Goal: Information Seeking & Learning: Check status

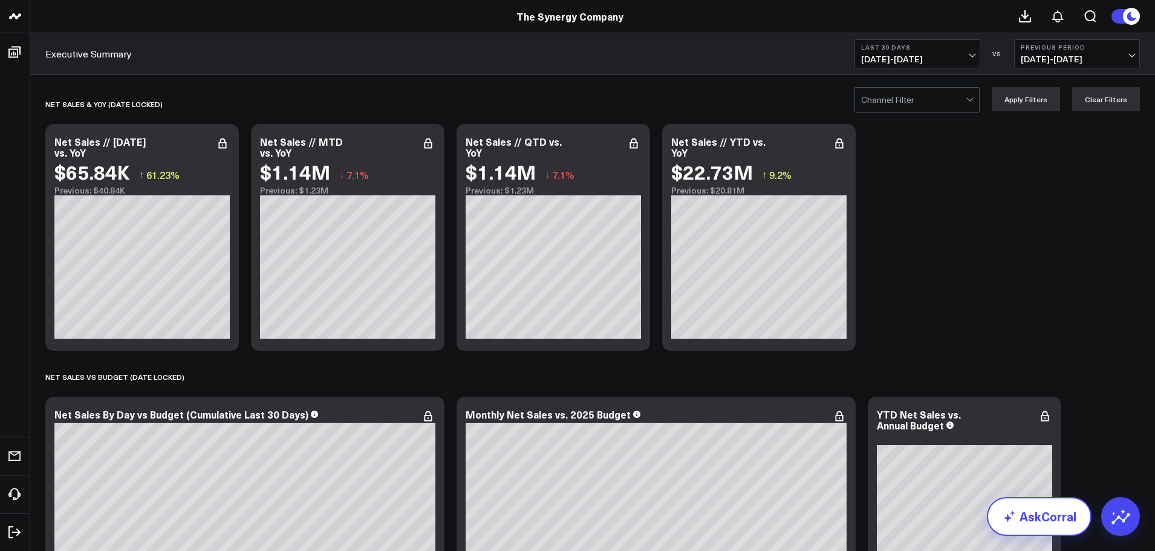
click at [1049, 523] on link "AskCorral" at bounding box center [1039, 516] width 105 height 39
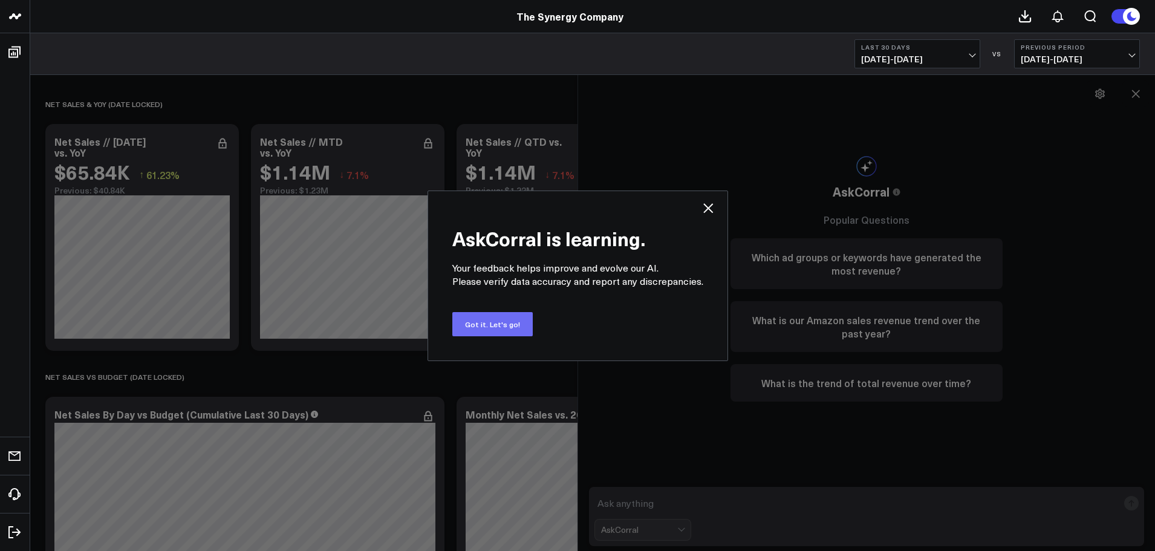
click at [499, 329] on button "Got it. Let's go!" at bounding box center [492, 324] width 80 height 24
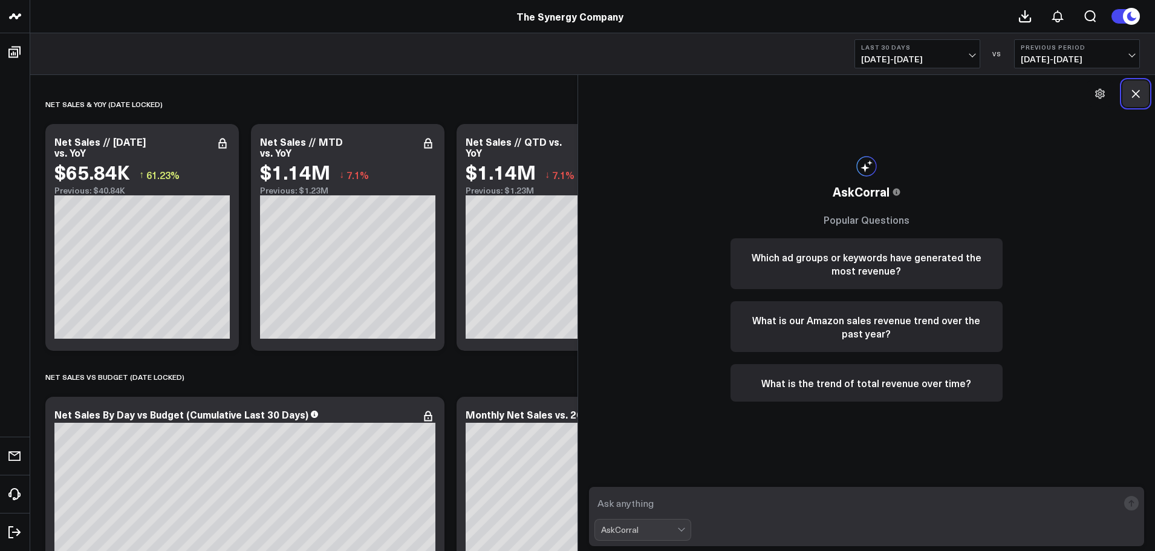
click at [1137, 91] on icon at bounding box center [1135, 94] width 12 height 12
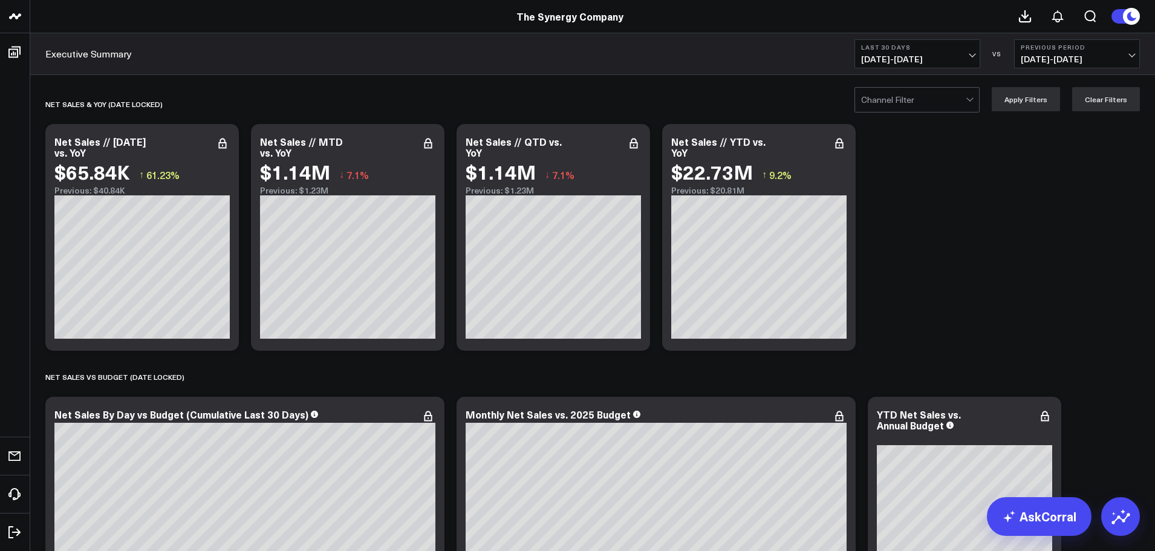
click at [103, 53] on link "Executive Summary" at bounding box center [88, 53] width 86 height 13
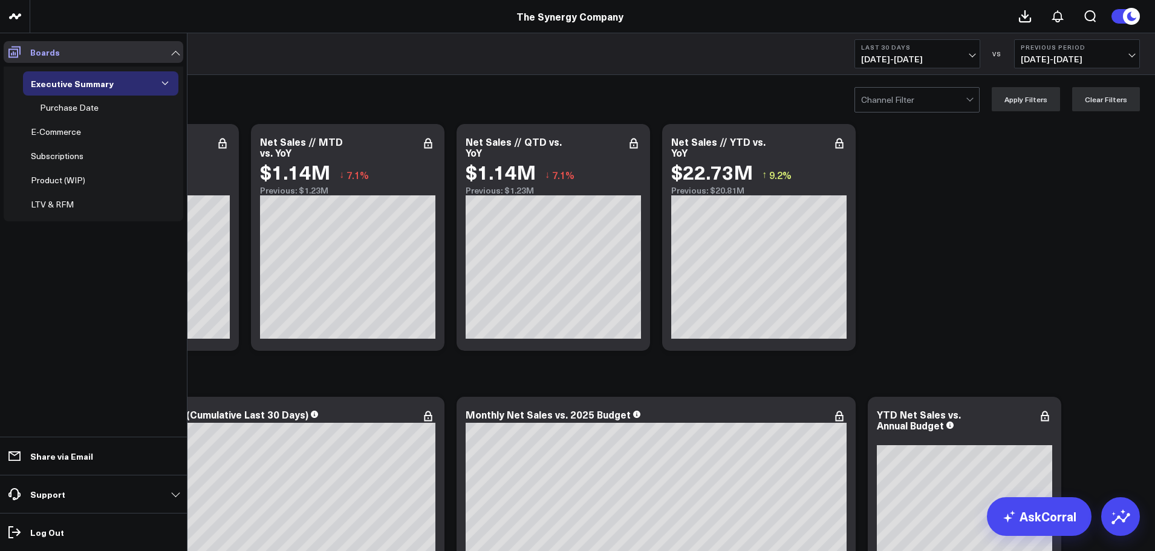
click at [17, 57] on icon at bounding box center [14, 52] width 12 height 11
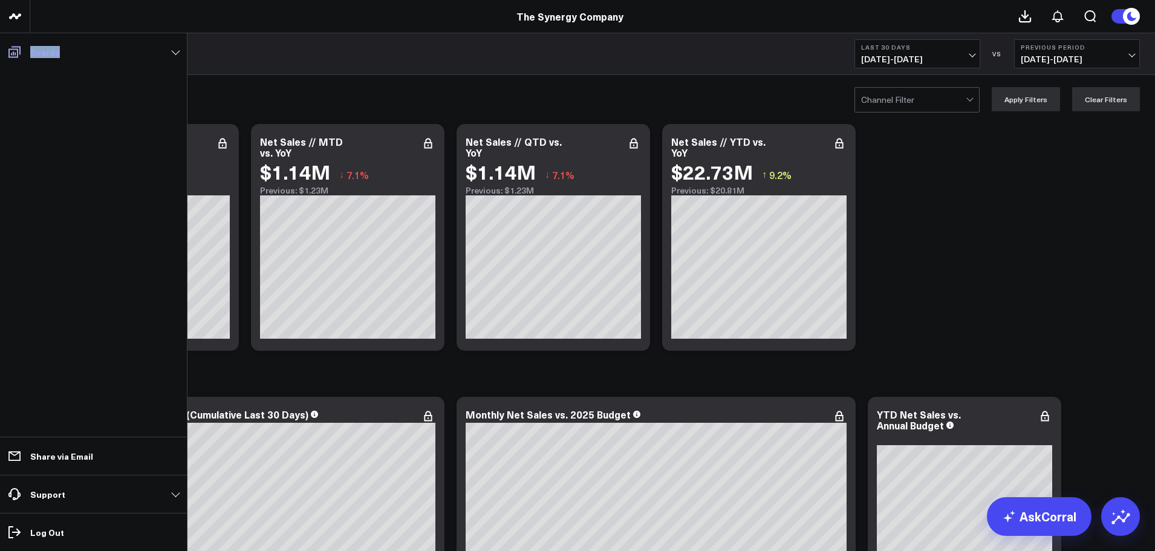
click at [17, 57] on icon at bounding box center [14, 52] width 12 height 11
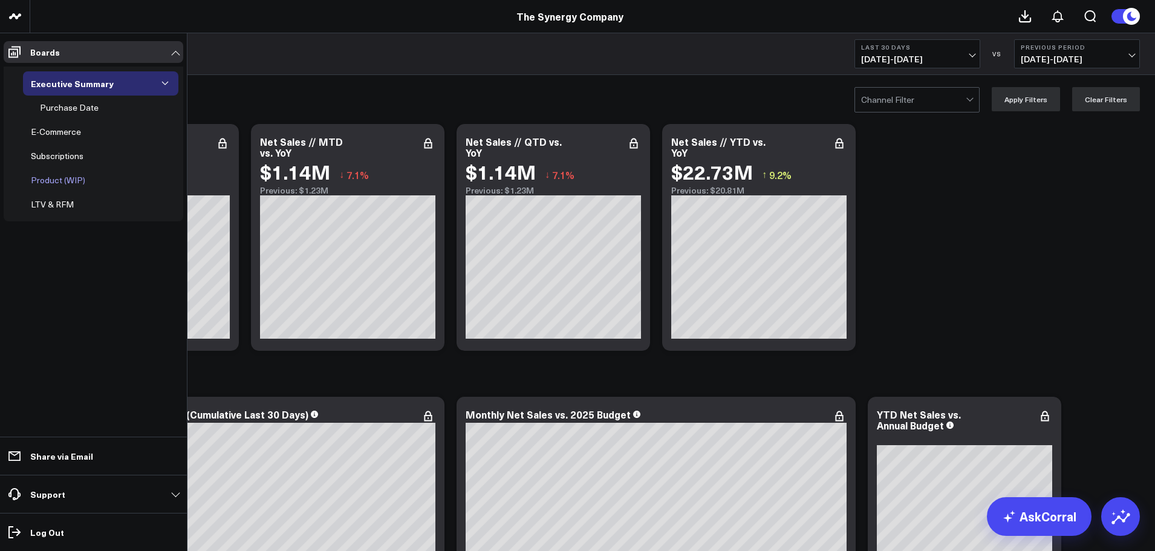
click at [76, 179] on div "Product (WIP)" at bounding box center [58, 180] width 60 height 15
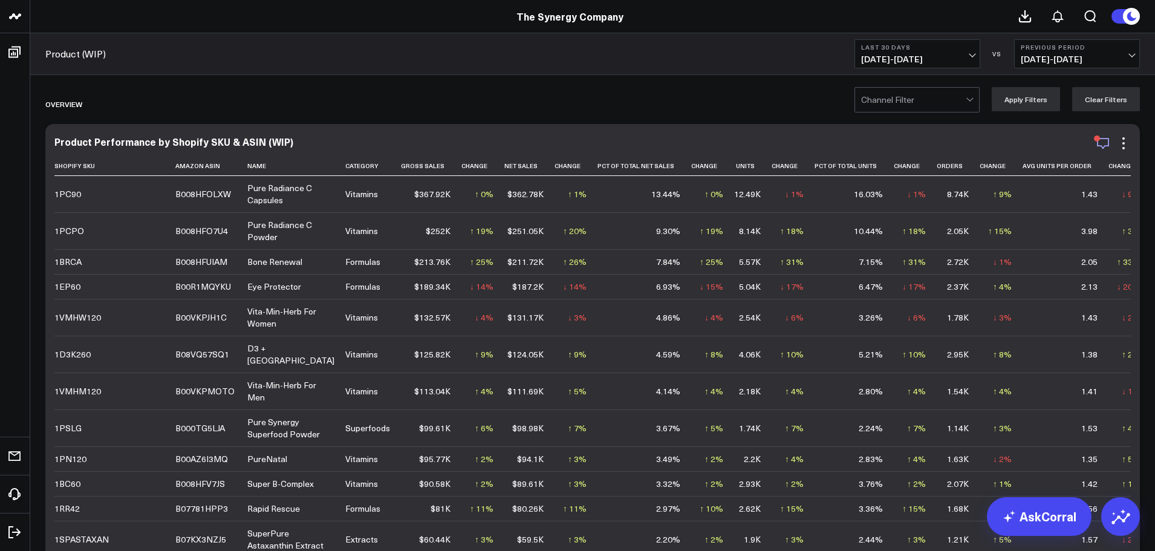
click at [1103, 147] on icon "button" at bounding box center [1102, 143] width 15 height 15
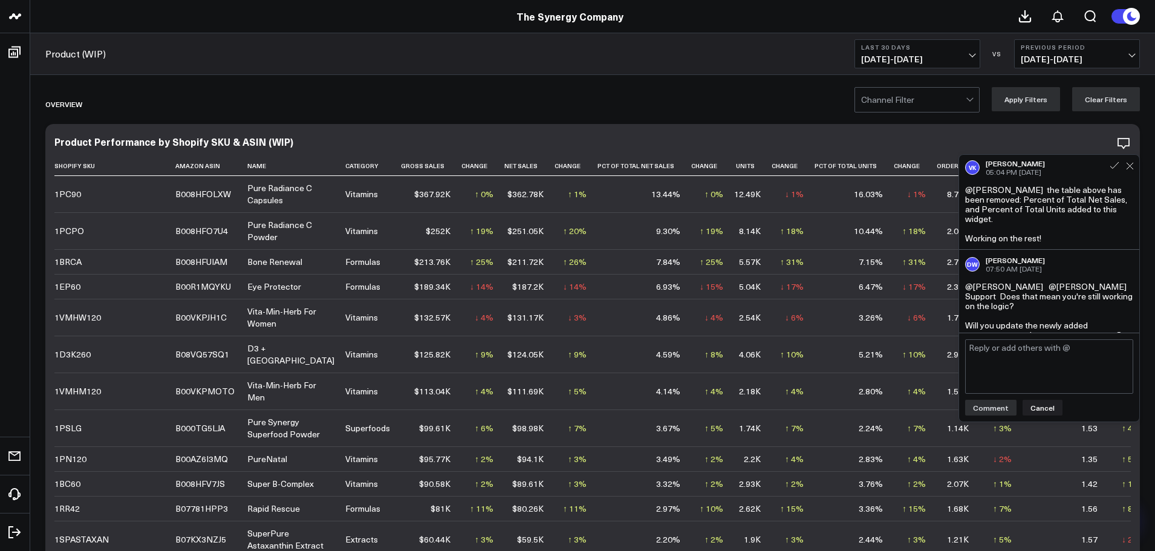
scroll to position [1311, 0]
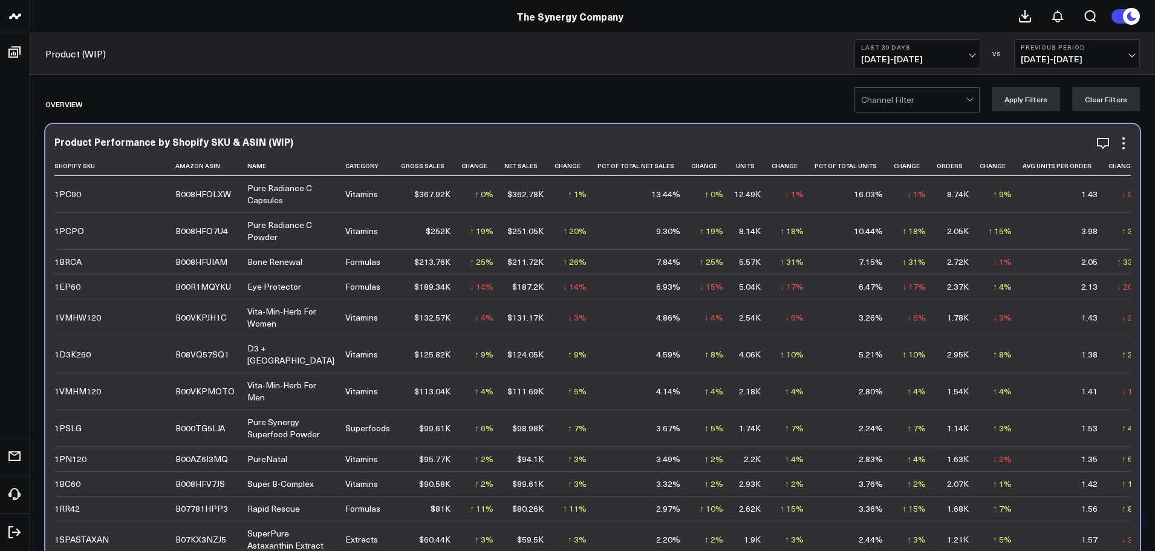
click at [888, 144] on div "Product Performance by Shopify SKU & ASIN (WIP)" at bounding box center [592, 141] width 1076 height 11
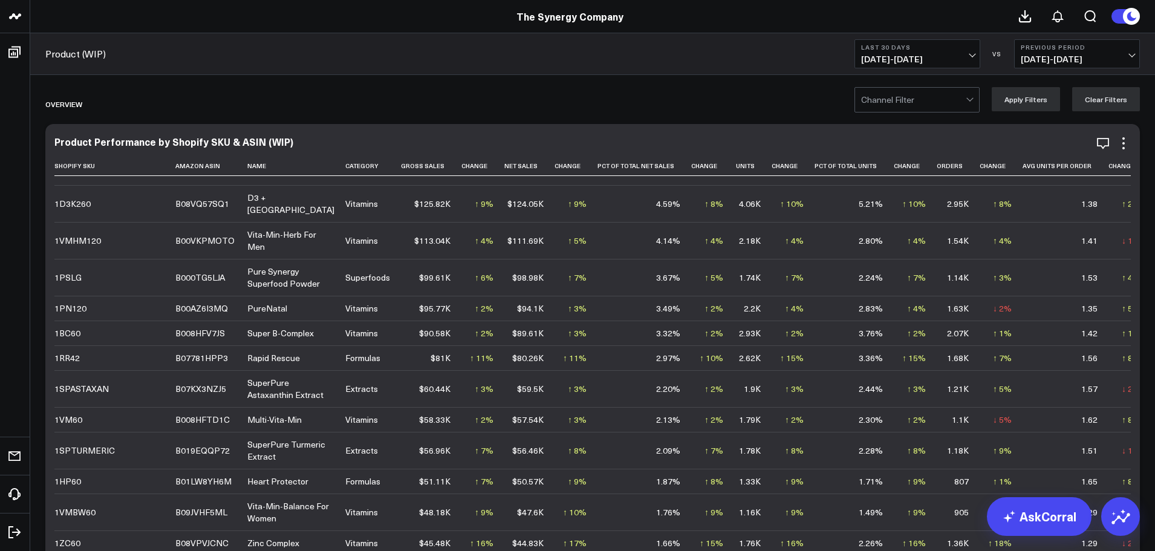
scroll to position [181, 0]
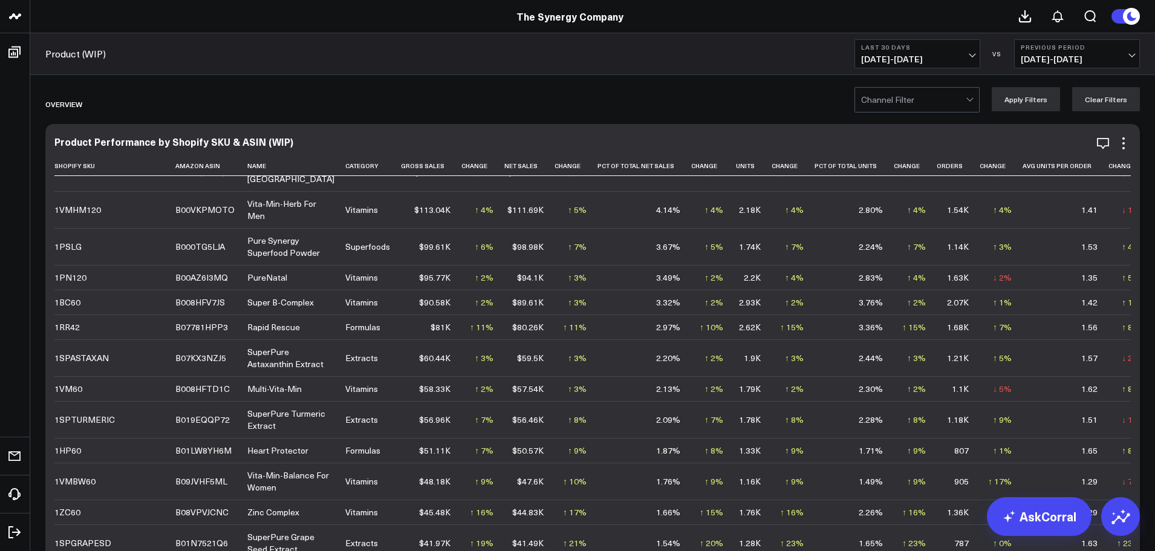
click at [92, 290] on td "1PN120" at bounding box center [114, 277] width 121 height 25
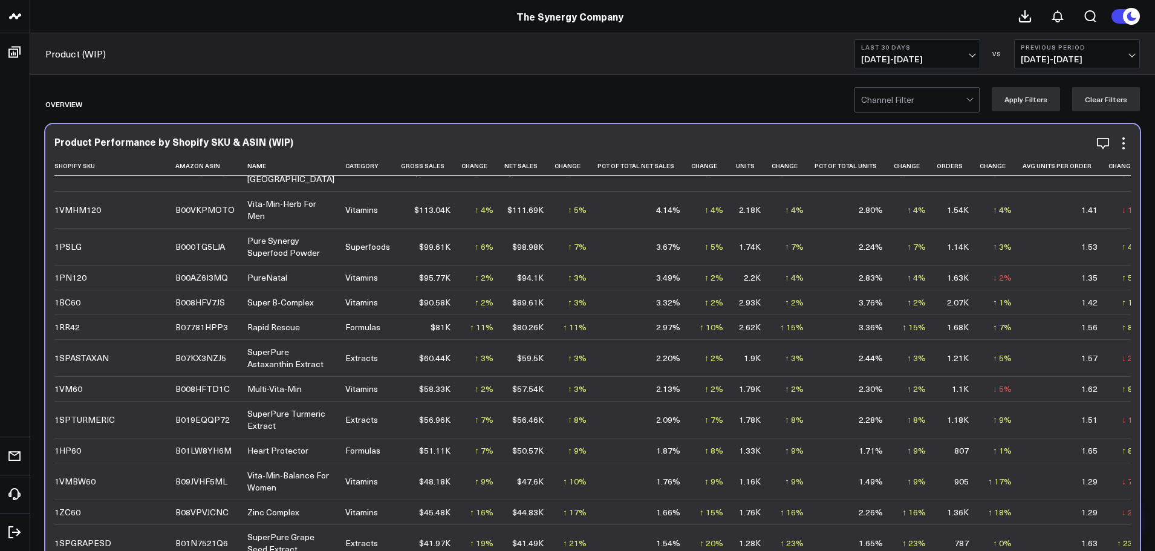
click at [92, 290] on td "1PN120" at bounding box center [114, 277] width 121 height 25
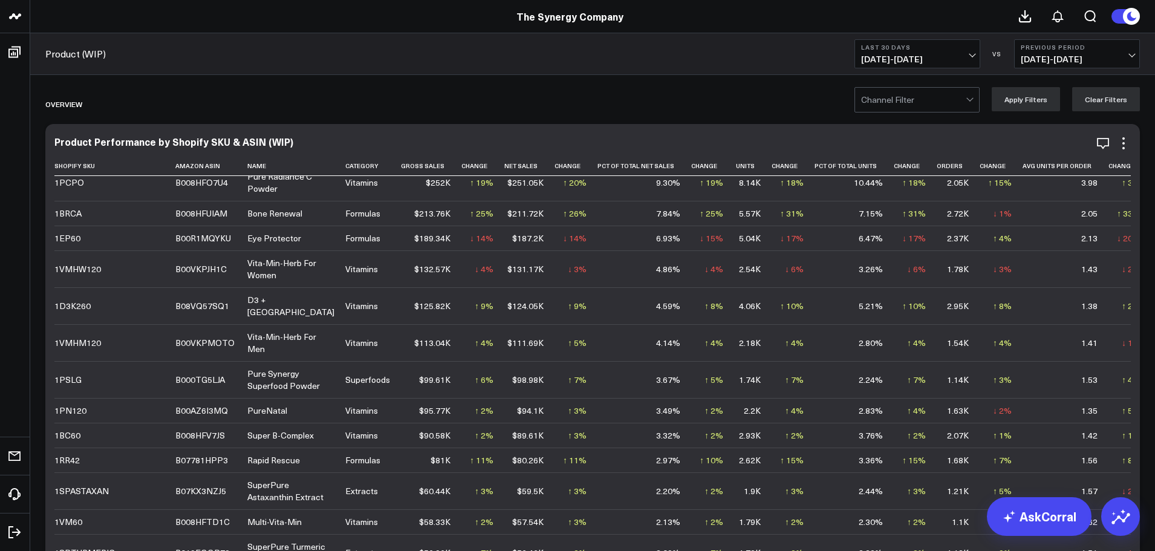
scroll to position [0, 0]
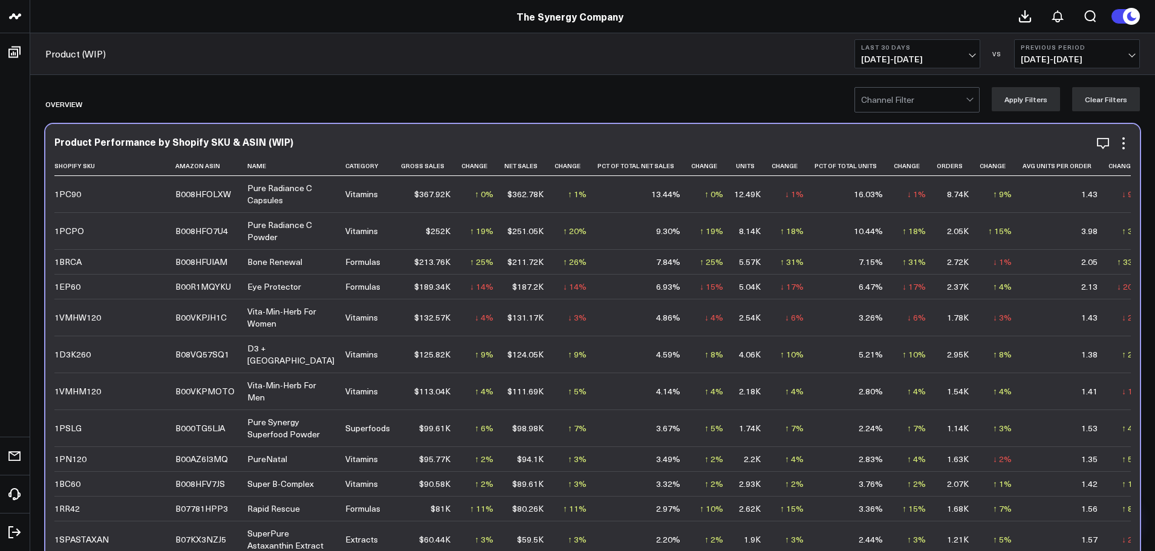
click at [1036, 139] on div "Product Performance by Shopify SKU & ASIN (WIP)" at bounding box center [592, 141] width 1076 height 11
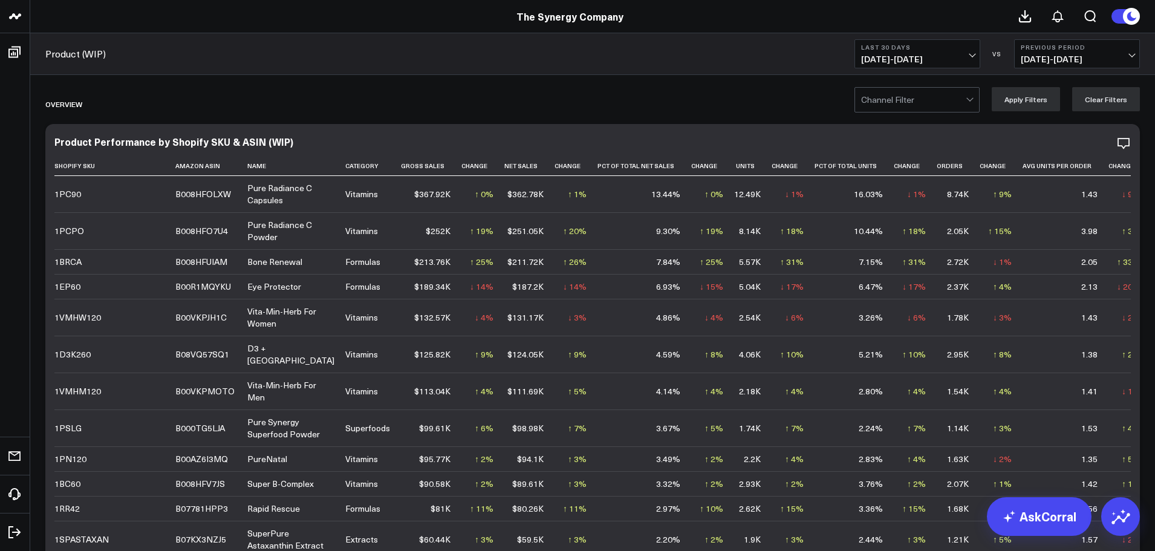
click at [968, 62] on span "[DATE] - [DATE]" at bounding box center [917, 59] width 112 height 10
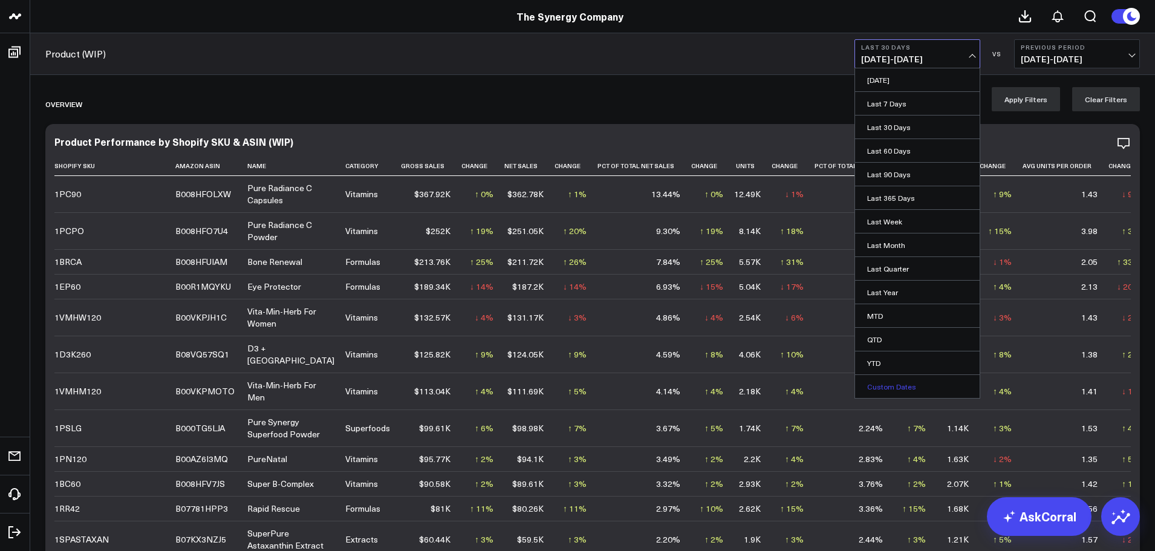
click at [886, 387] on link "Custom Dates" at bounding box center [917, 386] width 125 height 23
select select "9"
select select "2025"
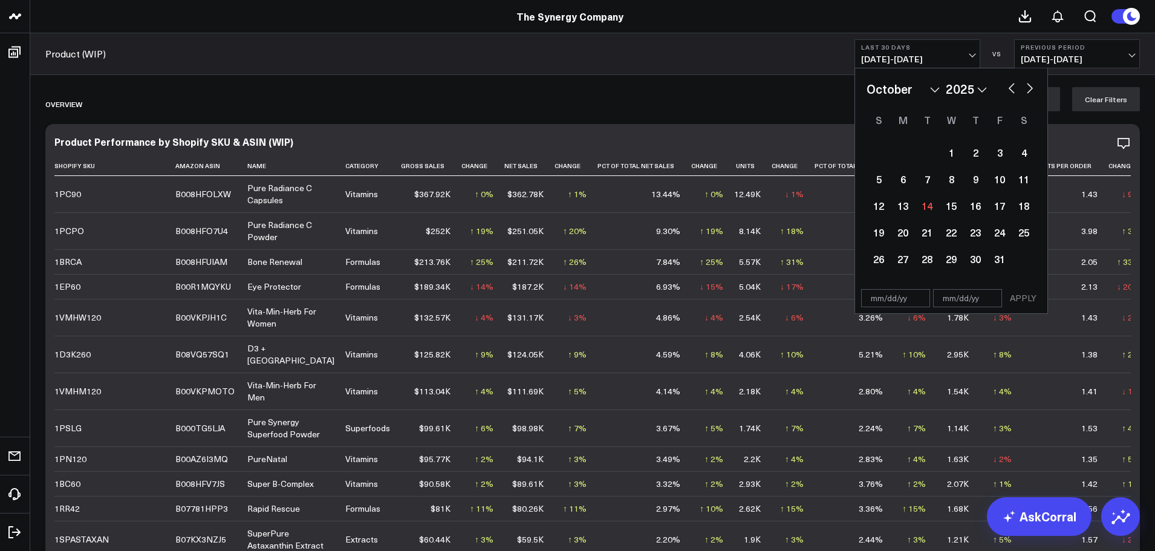
click at [1013, 88] on button "button" at bounding box center [1011, 87] width 12 height 15
select select "8"
select select "2025"
click at [1013, 88] on button "button" at bounding box center [1011, 87] width 12 height 15
select select "6"
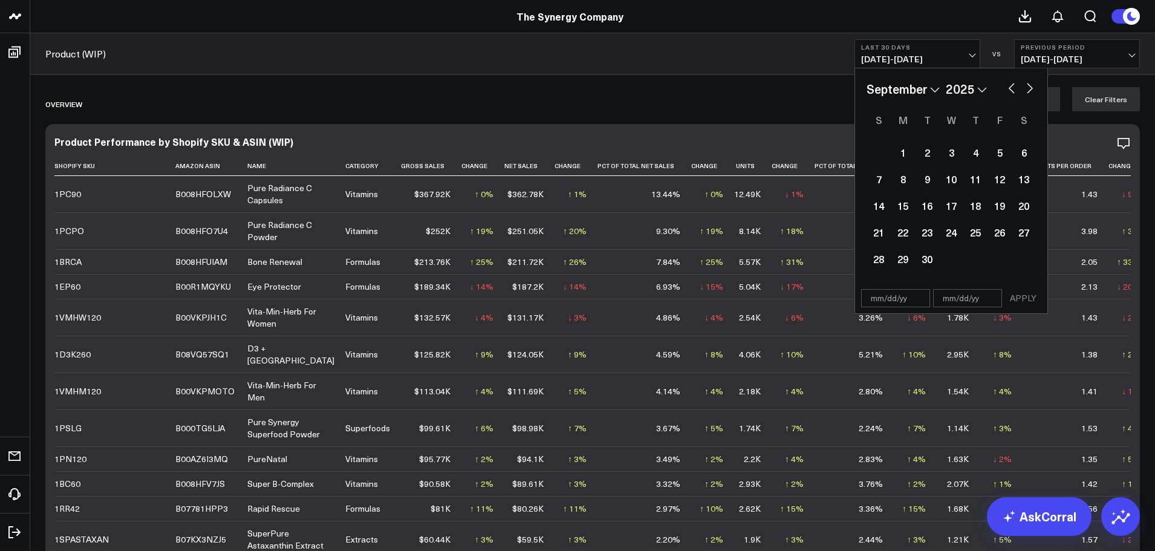
select select "2025"
click at [1013, 88] on button "button" at bounding box center [1011, 87] width 12 height 15
select select "5"
select select "2025"
click at [1013, 88] on button "button" at bounding box center [1011, 87] width 12 height 15
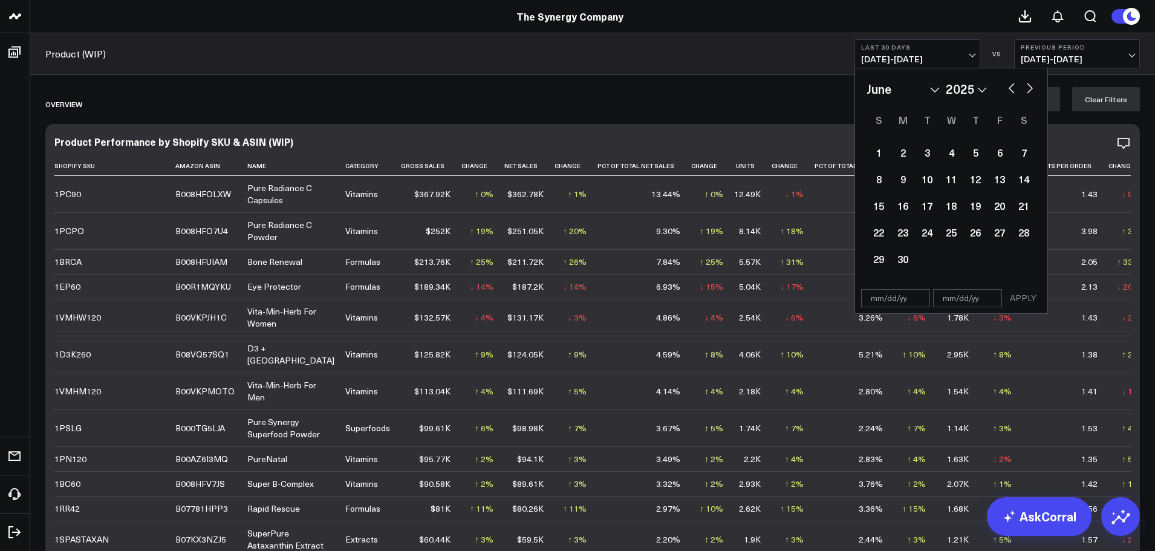
select select "4"
select select "2025"
click at [1013, 88] on button "button" at bounding box center [1011, 87] width 12 height 15
select select "3"
select select "2025"
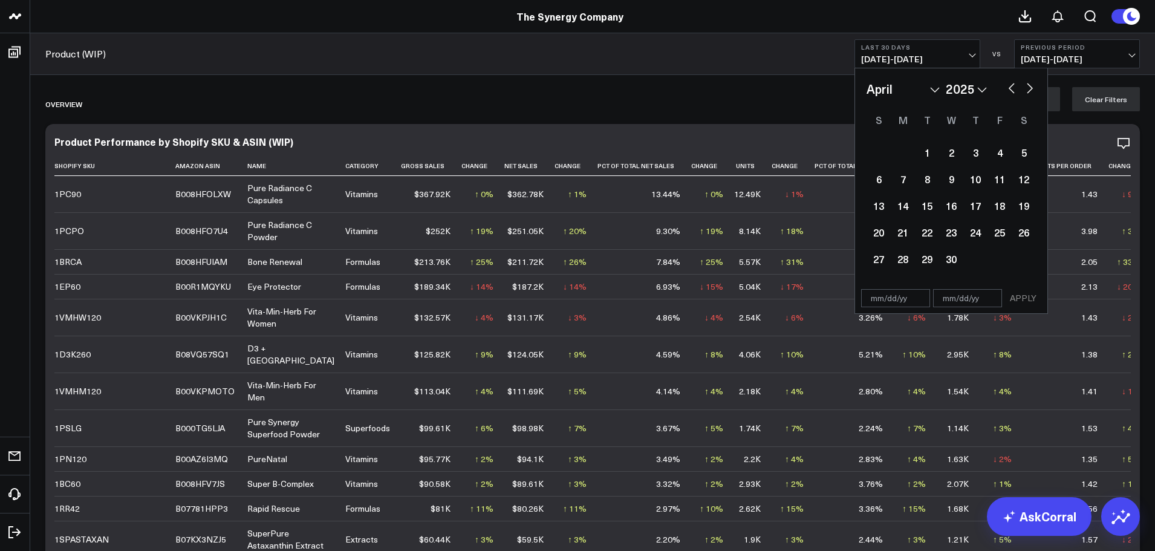
click at [1009, 89] on button "button" at bounding box center [1011, 87] width 12 height 15
select select "2"
select select "2025"
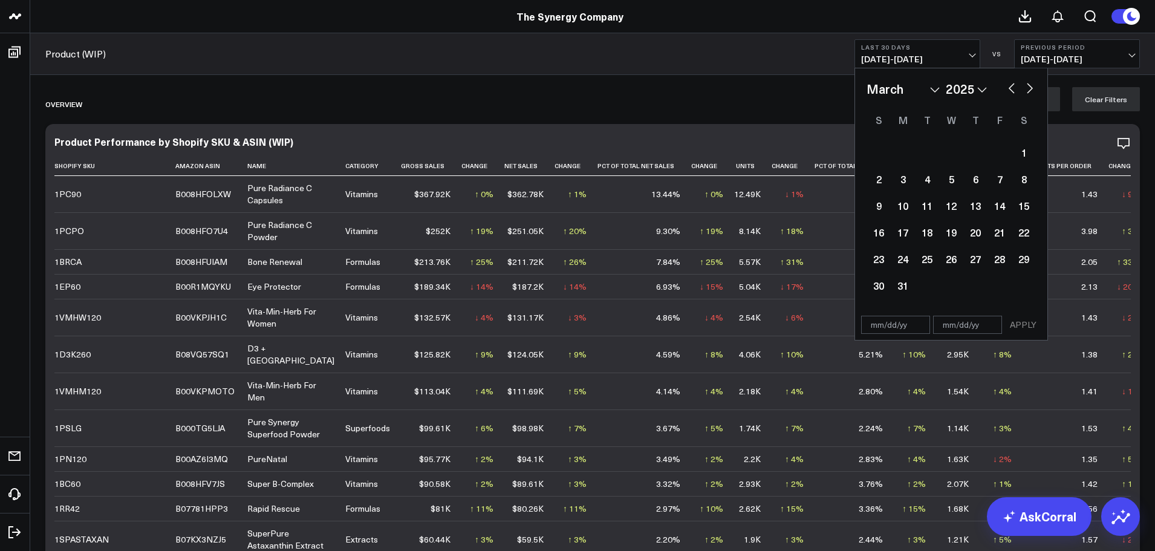
click at [1009, 89] on button "button" at bounding box center [1011, 87] width 12 height 15
select select "2025"
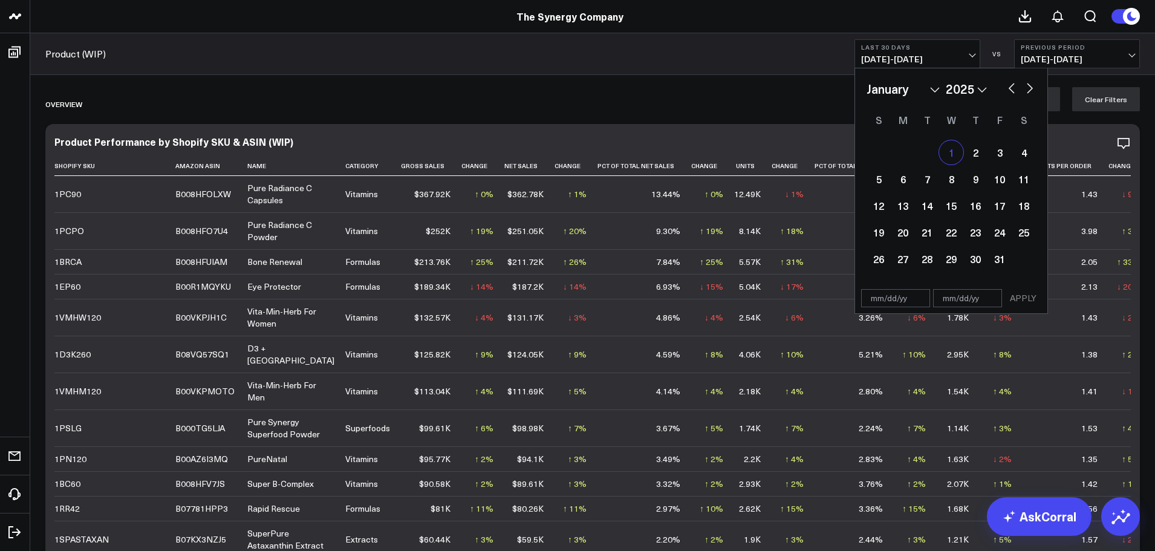
click at [946, 153] on div "1" at bounding box center [951, 152] width 24 height 24
type input "[DATE]"
select select "2025"
click at [1026, 88] on button "button" at bounding box center [1029, 87] width 12 height 15
select select "2"
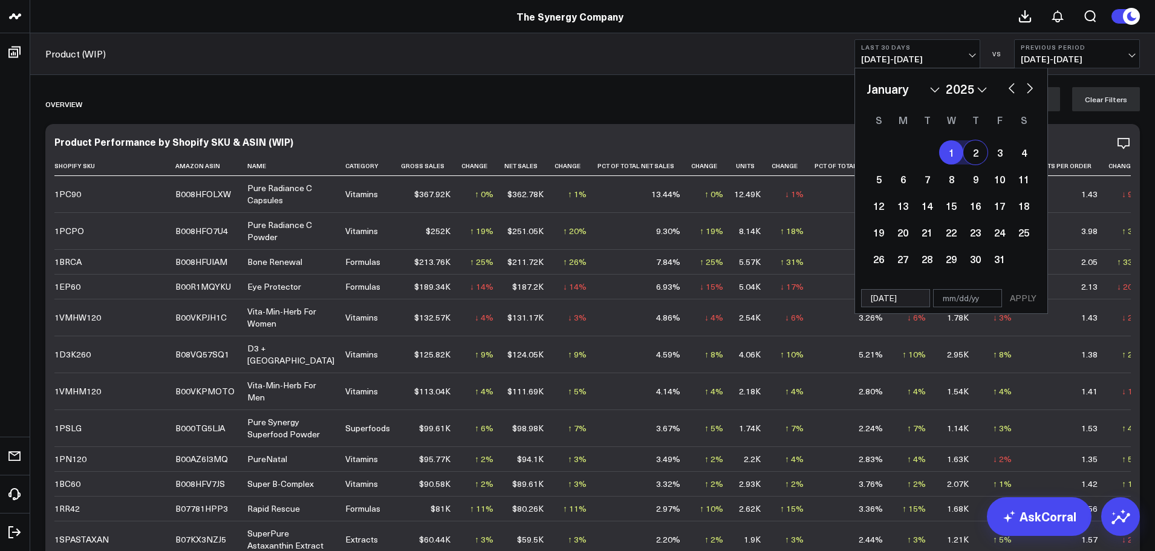
select select "2025"
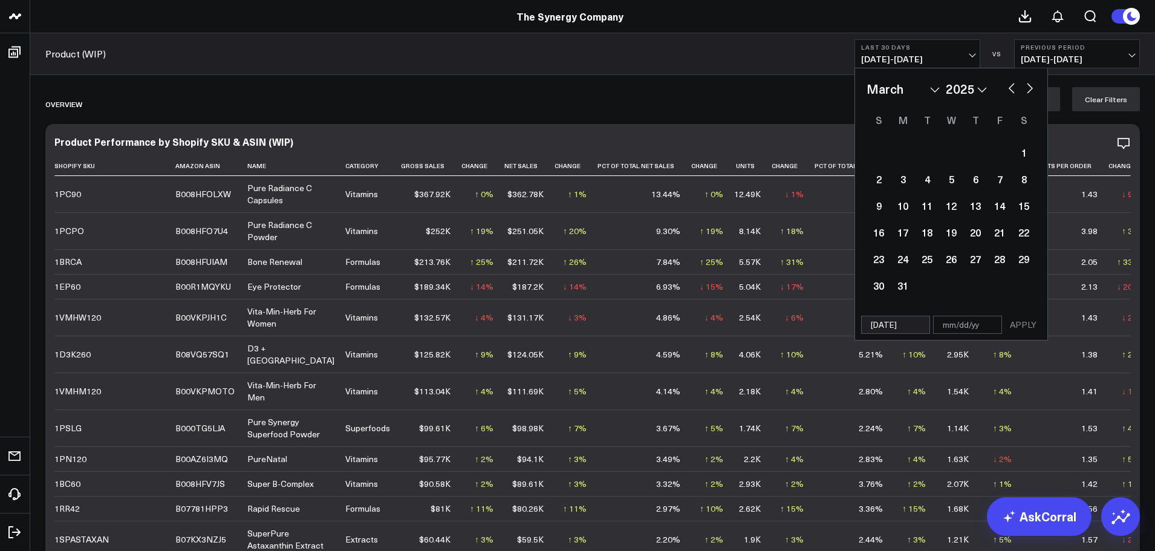
click at [1026, 88] on button "button" at bounding box center [1029, 87] width 12 height 15
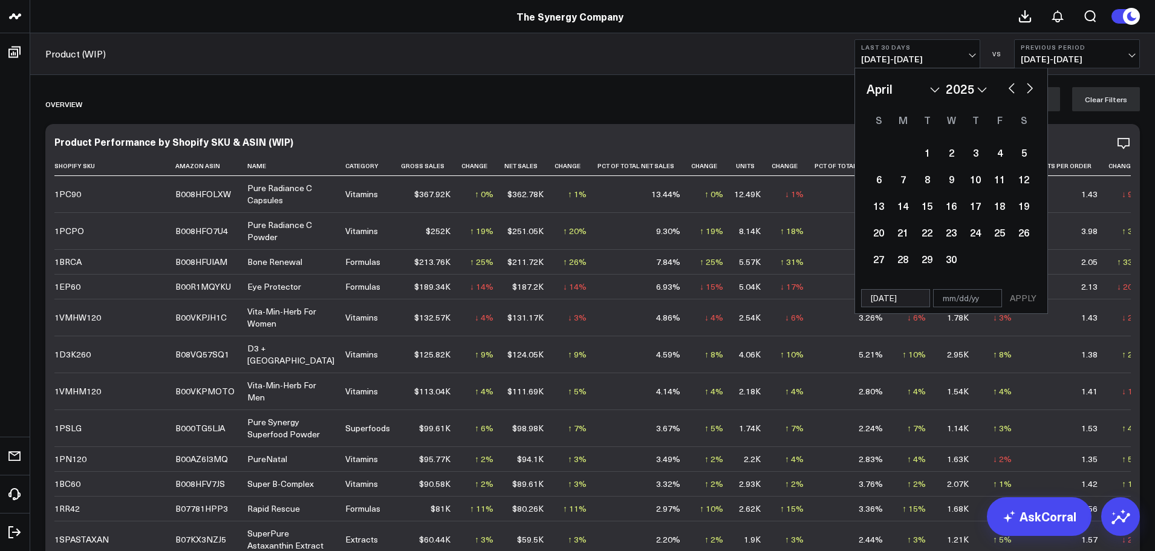
click at [1026, 88] on button "button" at bounding box center [1029, 87] width 12 height 15
select select "5"
select select "2025"
click at [1026, 88] on button "button" at bounding box center [1029, 87] width 12 height 15
select select "6"
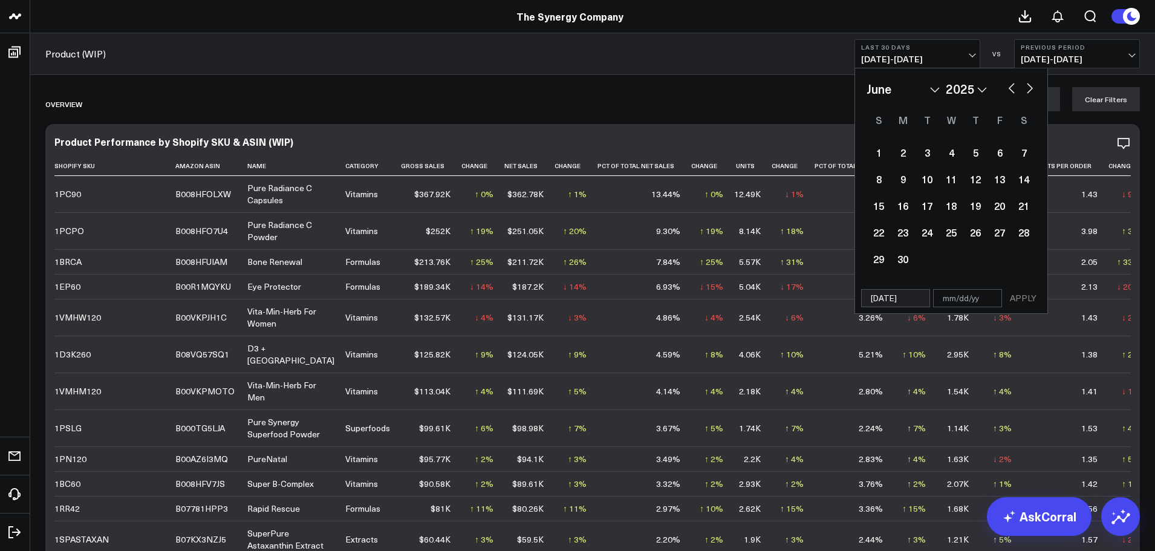
select select "2025"
click at [1026, 88] on button "button" at bounding box center [1029, 87] width 12 height 15
select select "7"
select select "2025"
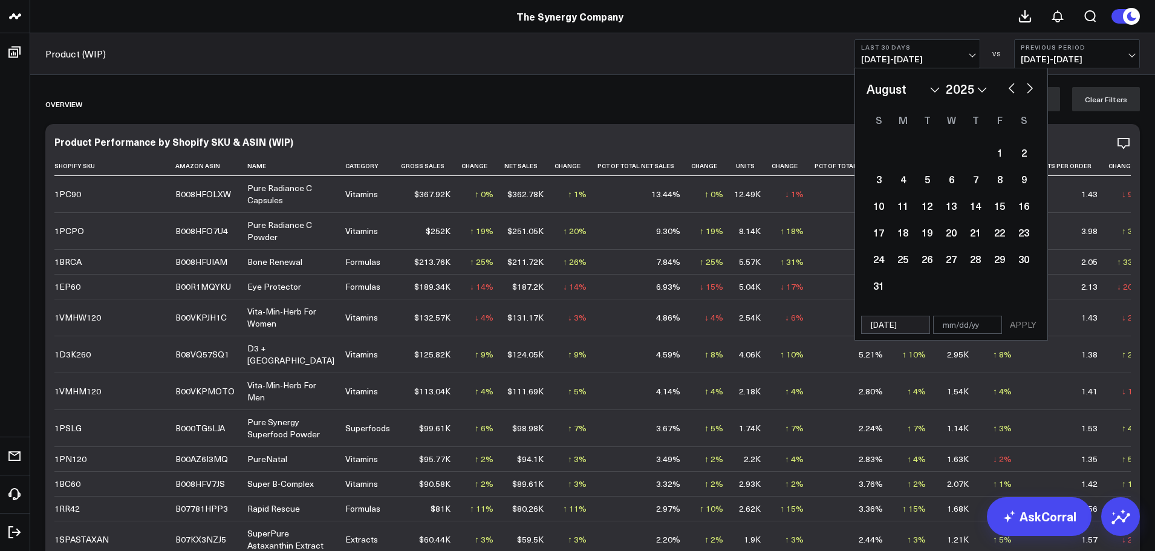
click at [1026, 88] on button "button" at bounding box center [1029, 87] width 12 height 15
select select "8"
select select "2025"
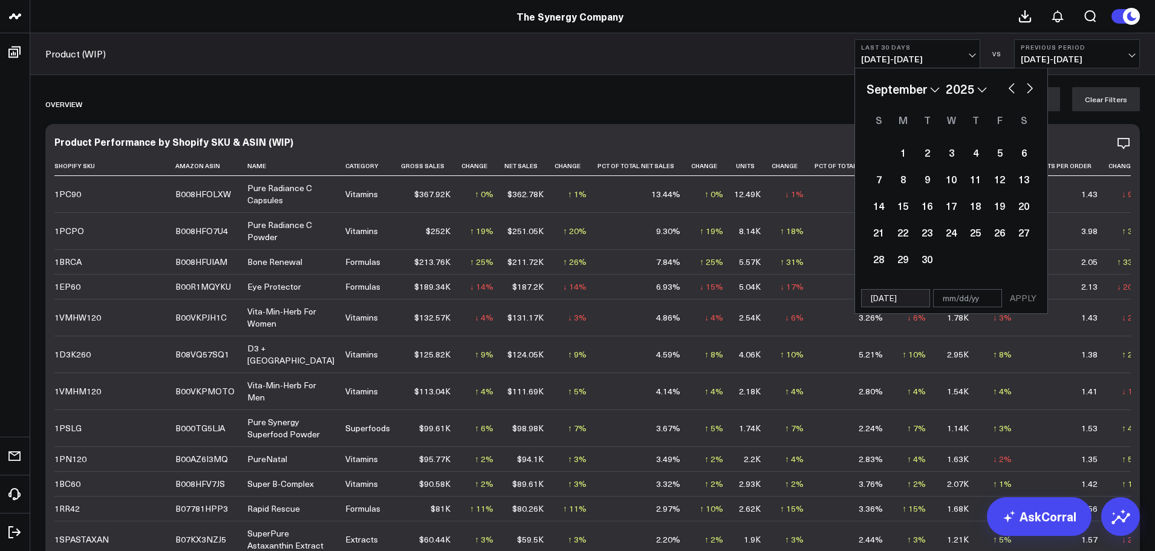
click at [1026, 88] on button "button" at bounding box center [1029, 87] width 12 height 15
select select "9"
select select "2025"
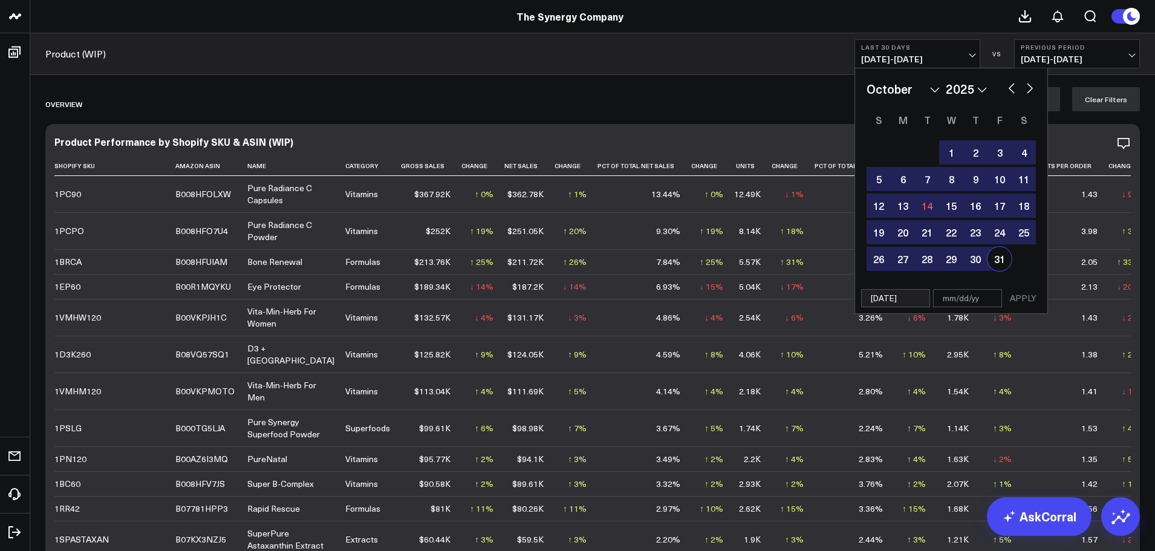
click at [999, 259] on div "31" at bounding box center [999, 259] width 24 height 24
type input "[DATE]"
select select "9"
select select "2025"
click at [929, 204] on div "14" at bounding box center [927, 205] width 24 height 24
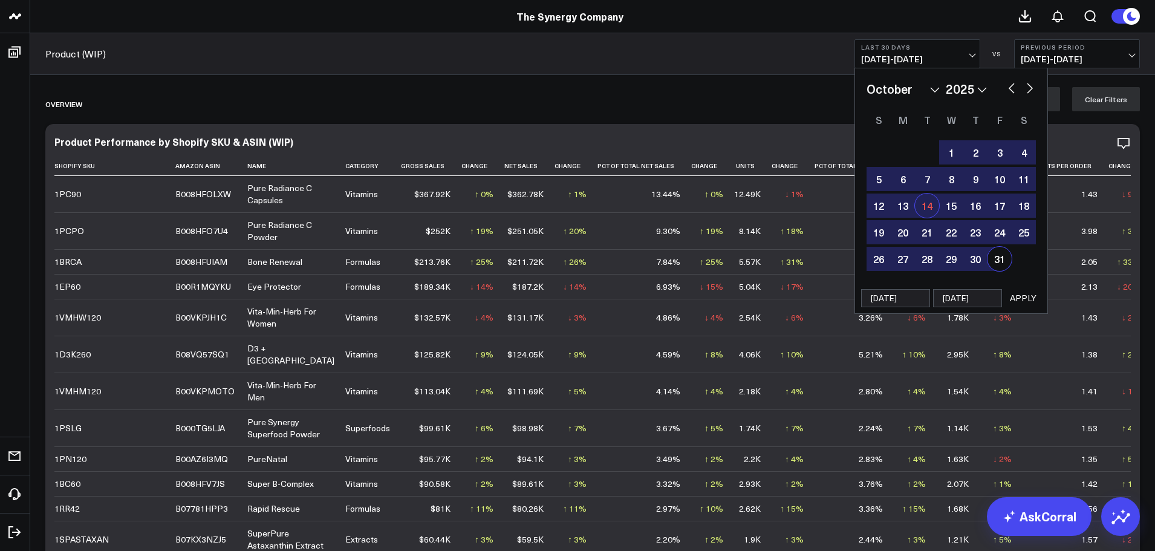
type input "[DATE]"
select select "9"
select select "2025"
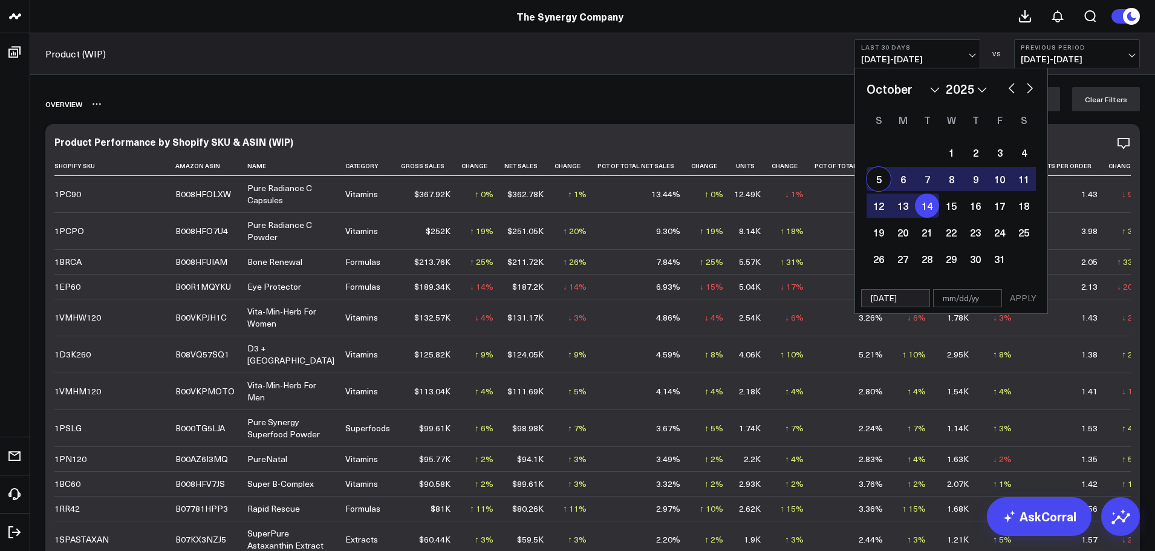
click at [746, 102] on div "Overview" at bounding box center [522, 104] width 955 height 28
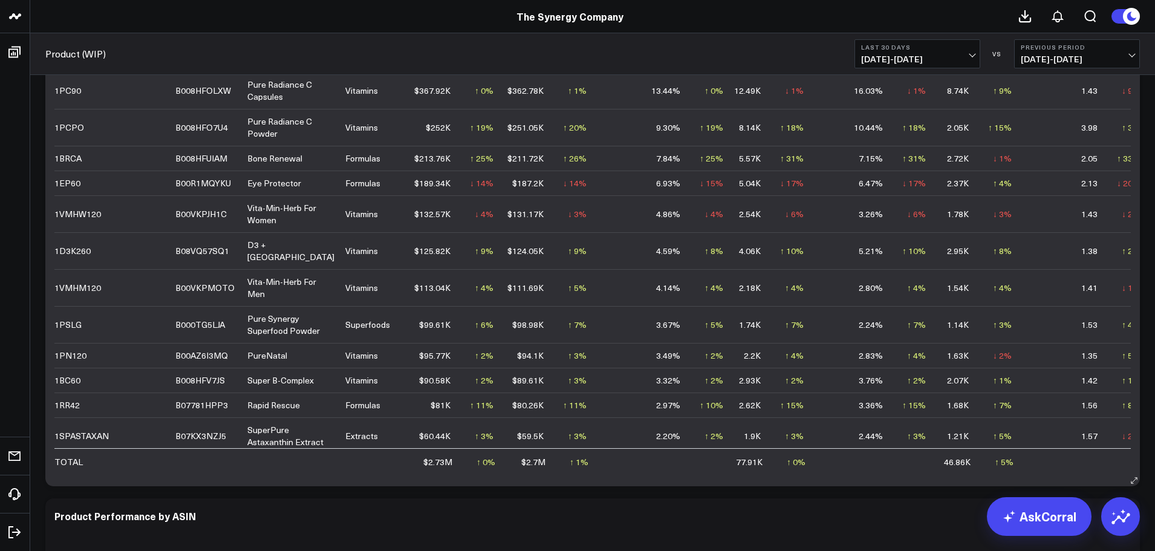
scroll to position [181, 0]
